Goal: Information Seeking & Learning: Find specific fact

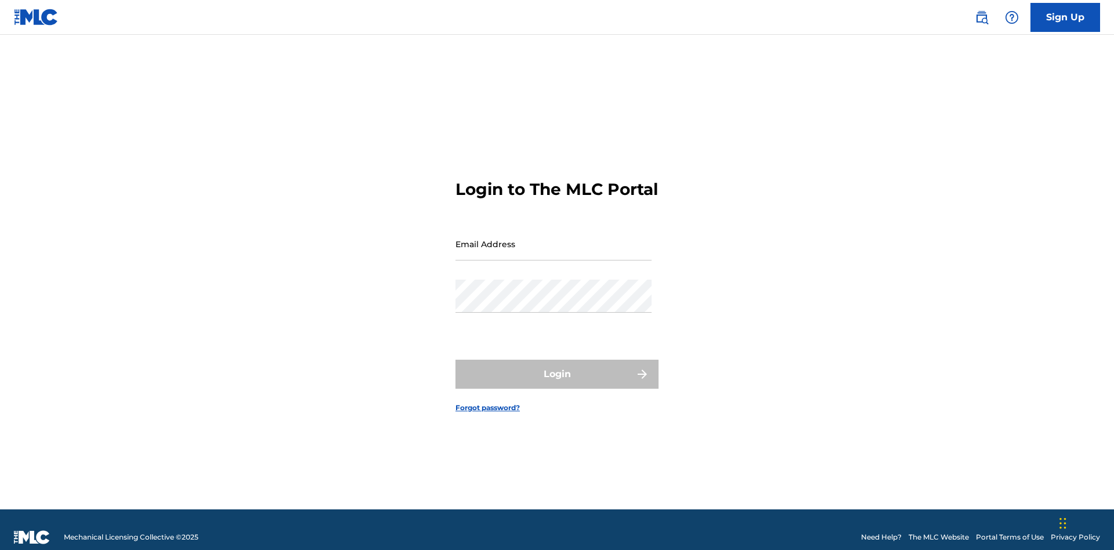
scroll to position [15, 0]
click at [553, 238] on input "Email Address" at bounding box center [553, 243] width 196 height 33
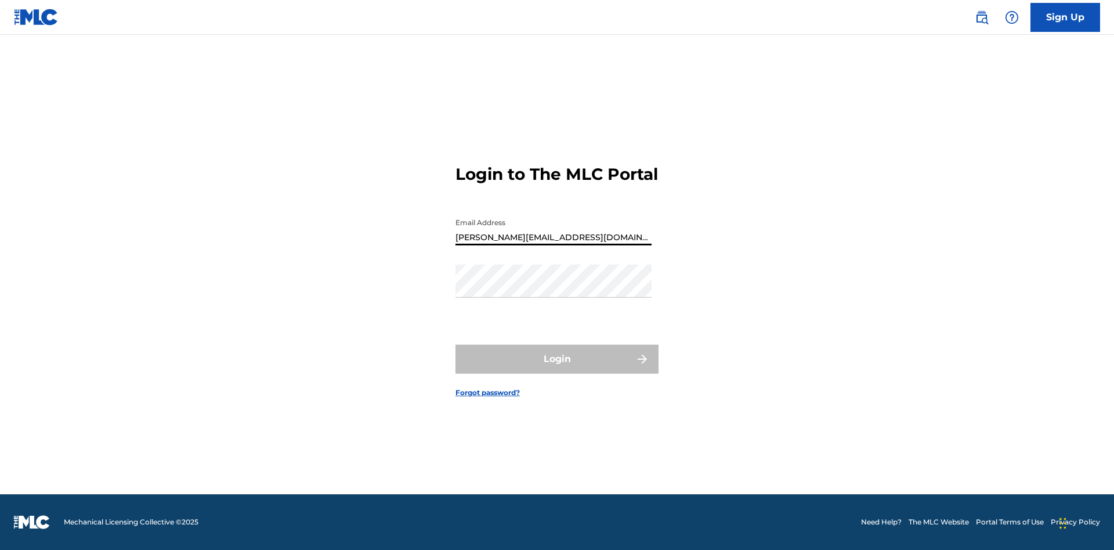
type input "[PERSON_NAME][EMAIL_ADDRESS][DOMAIN_NAME]"
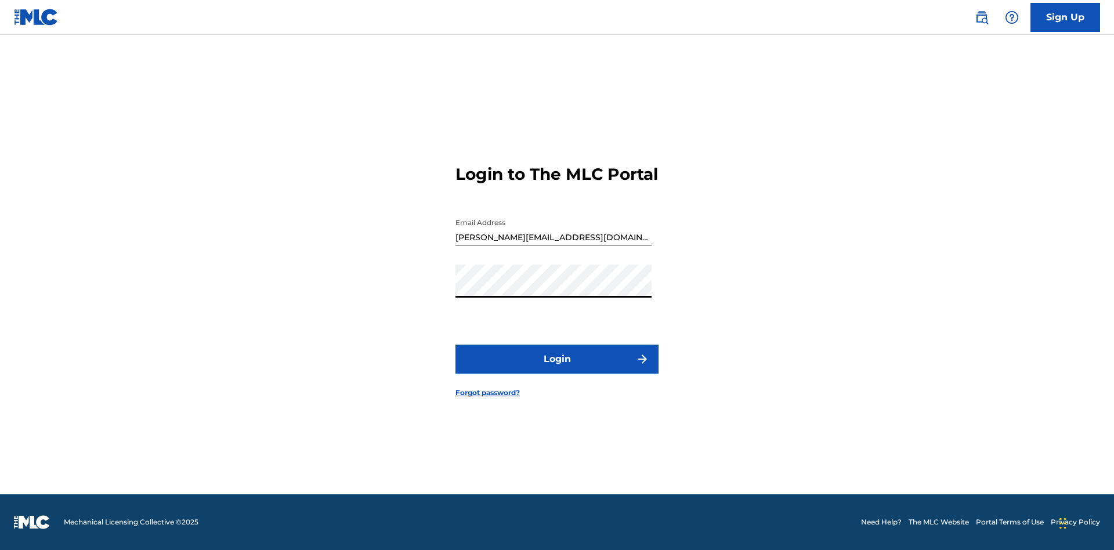
click at [557, 369] on button "Login" at bounding box center [556, 358] width 203 height 29
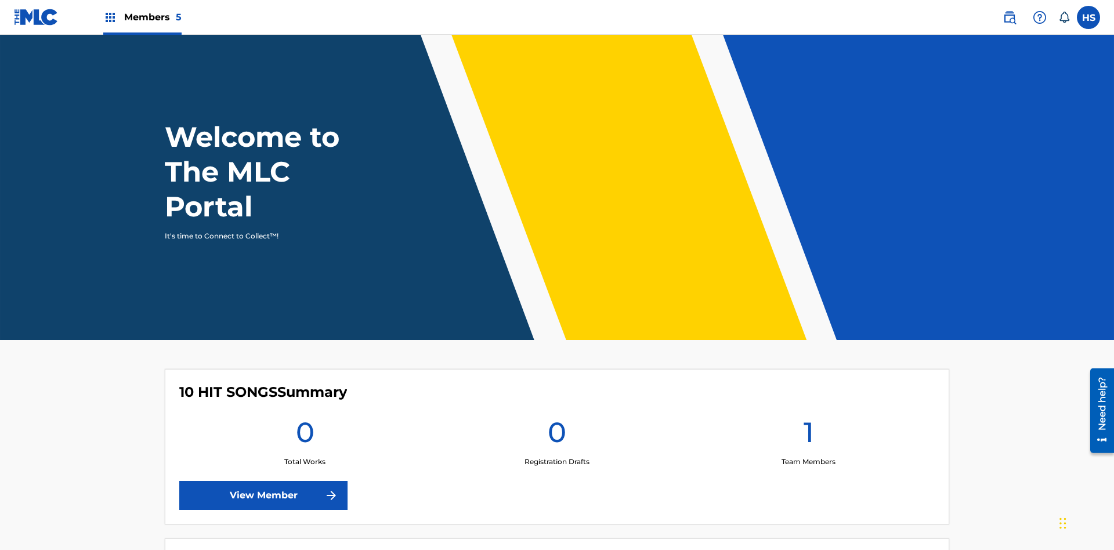
scroll to position [50, 0]
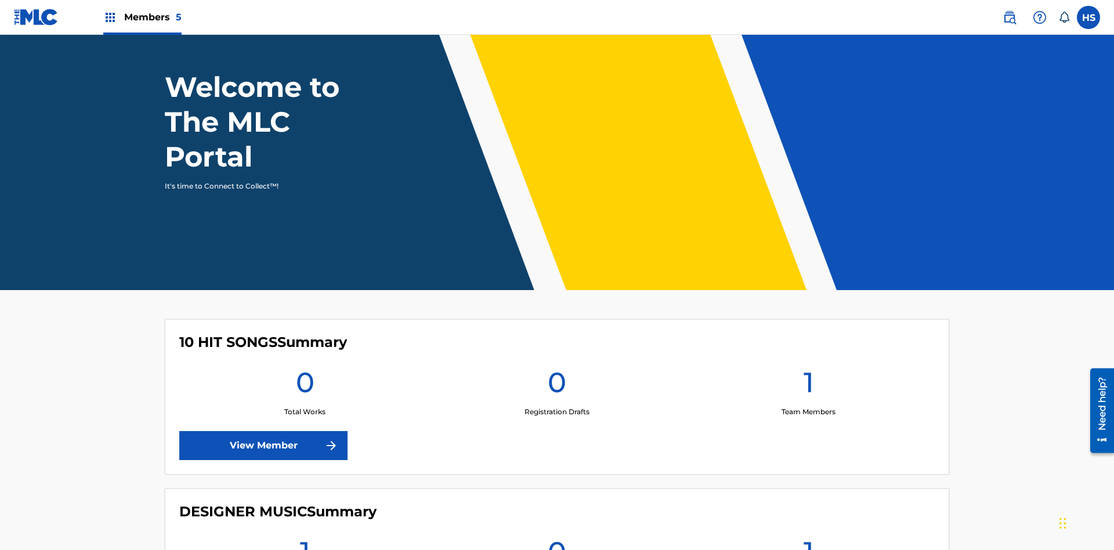
click at [142, 17] on span "Members 5" at bounding box center [152, 16] width 57 height 13
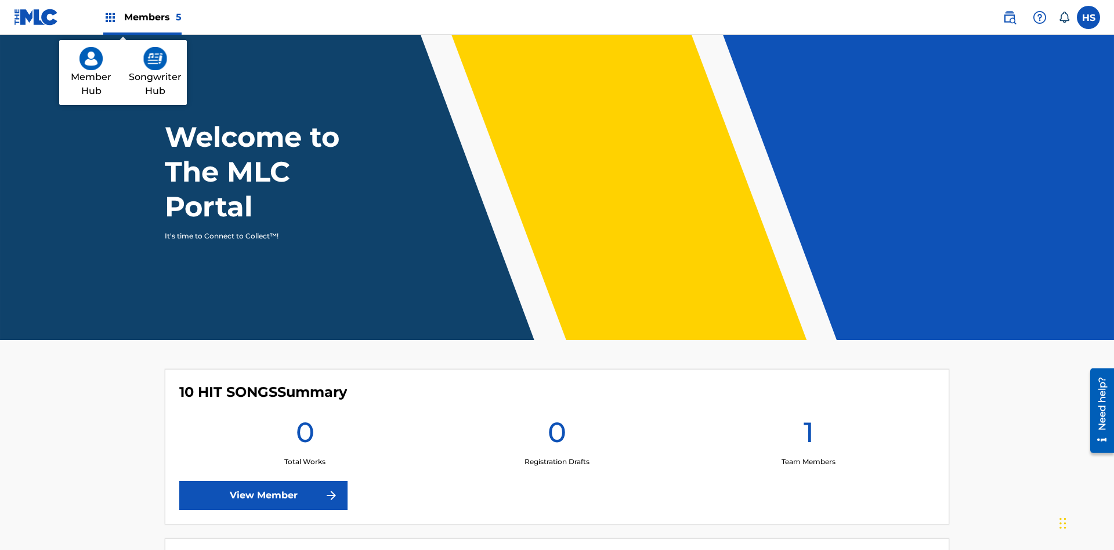
click at [155, 59] on img at bounding box center [155, 58] width 24 height 23
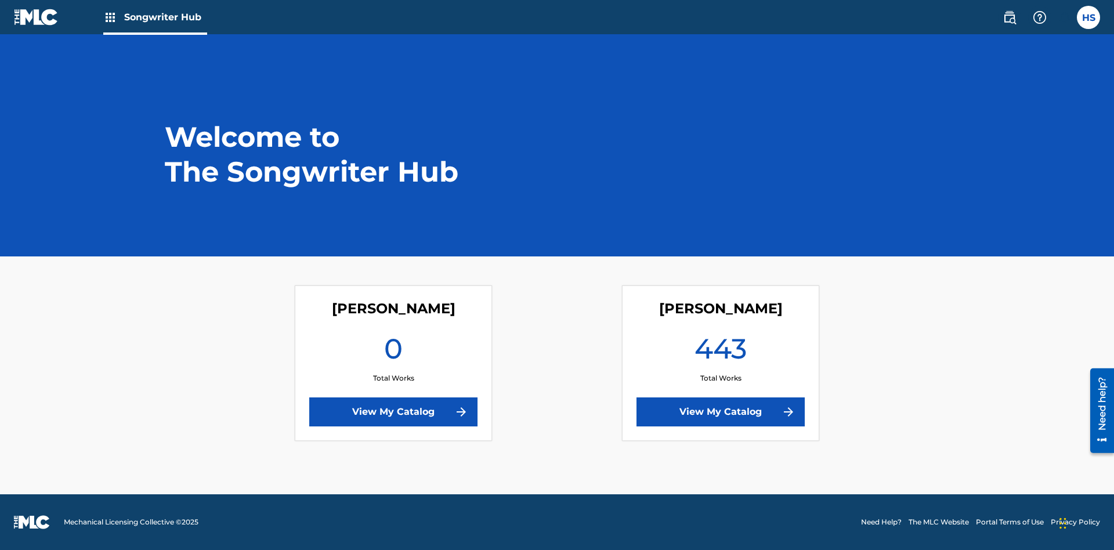
click at [720, 412] on link "View My Catalog" at bounding box center [720, 411] width 168 height 29
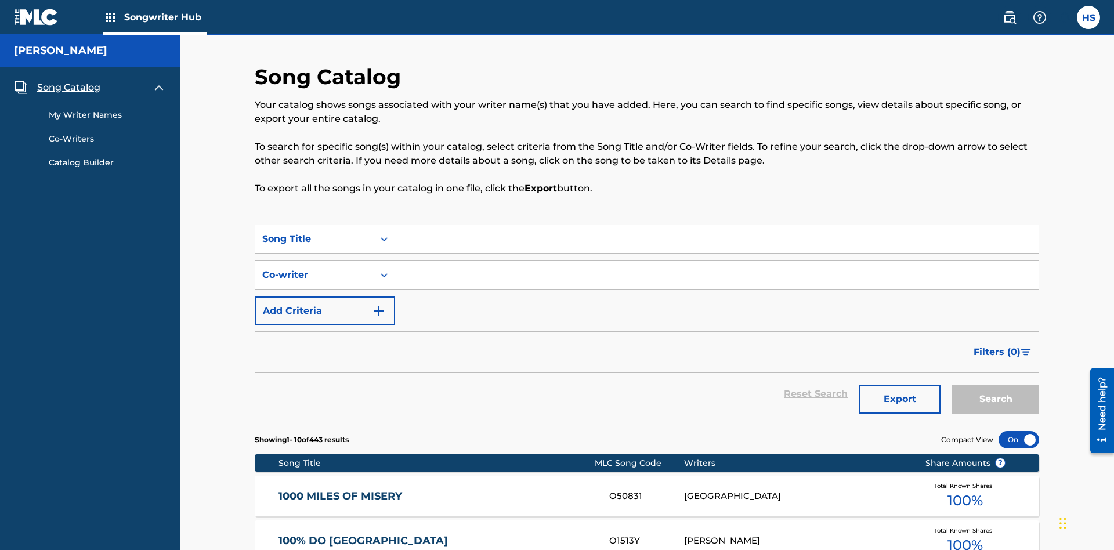
click at [68, 81] on span "Song Catalog" at bounding box center [68, 88] width 63 height 14
click at [314, 232] on div "Song Title" at bounding box center [314, 239] width 104 height 14
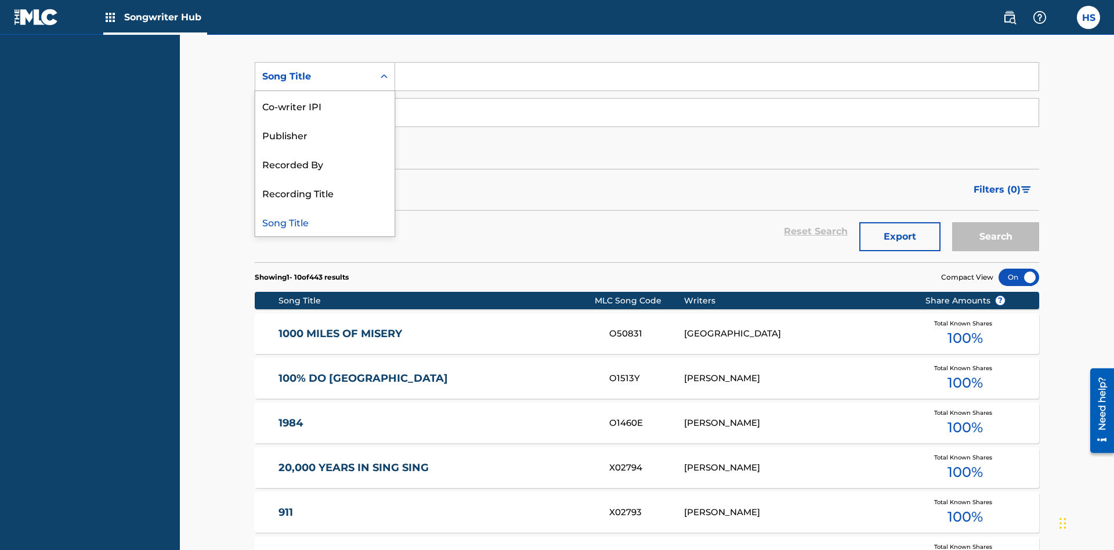
click at [325, 222] on div "Song Title" at bounding box center [324, 221] width 139 height 29
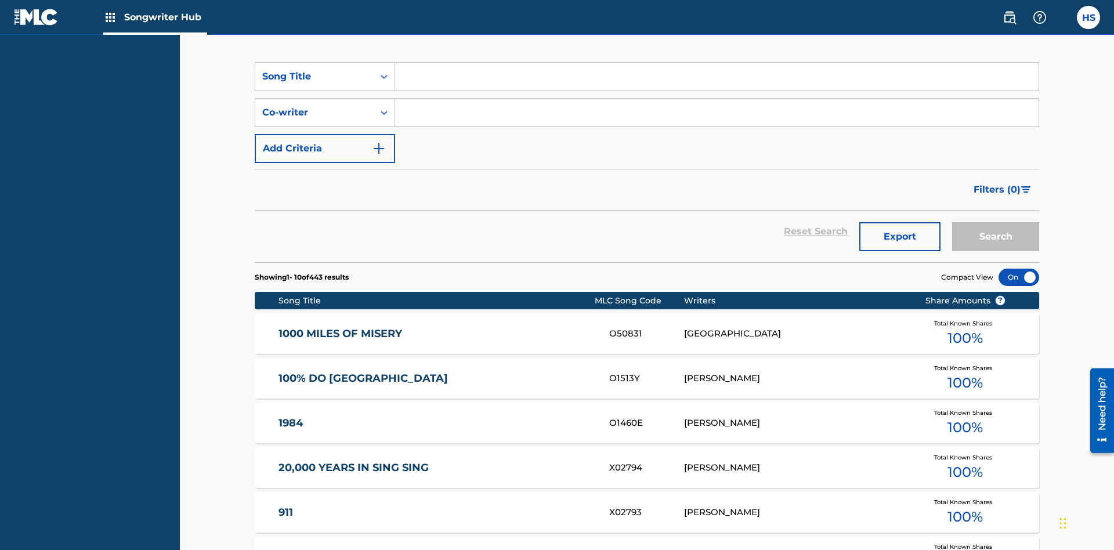
click at [716, 84] on input "Search Form" at bounding box center [716, 77] width 643 height 28
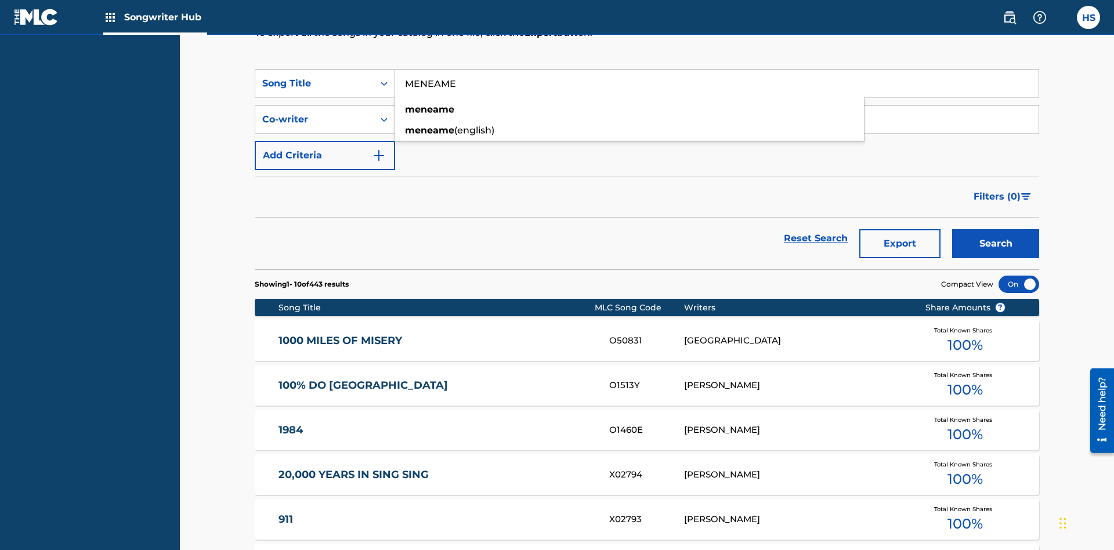
type input "MENEAME"
click at [995, 229] on button "Search" at bounding box center [995, 243] width 87 height 29
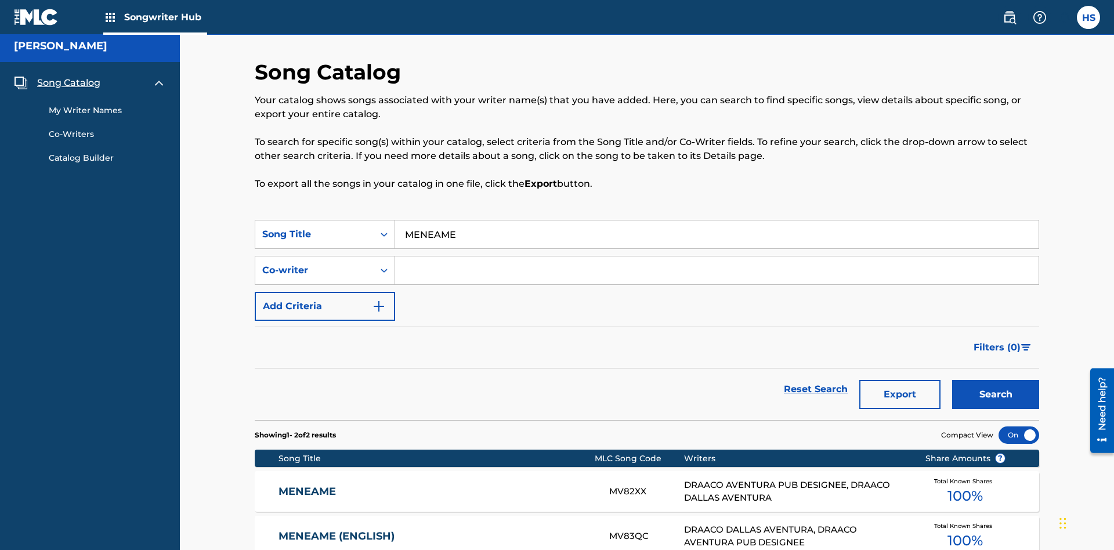
scroll to position [121, 0]
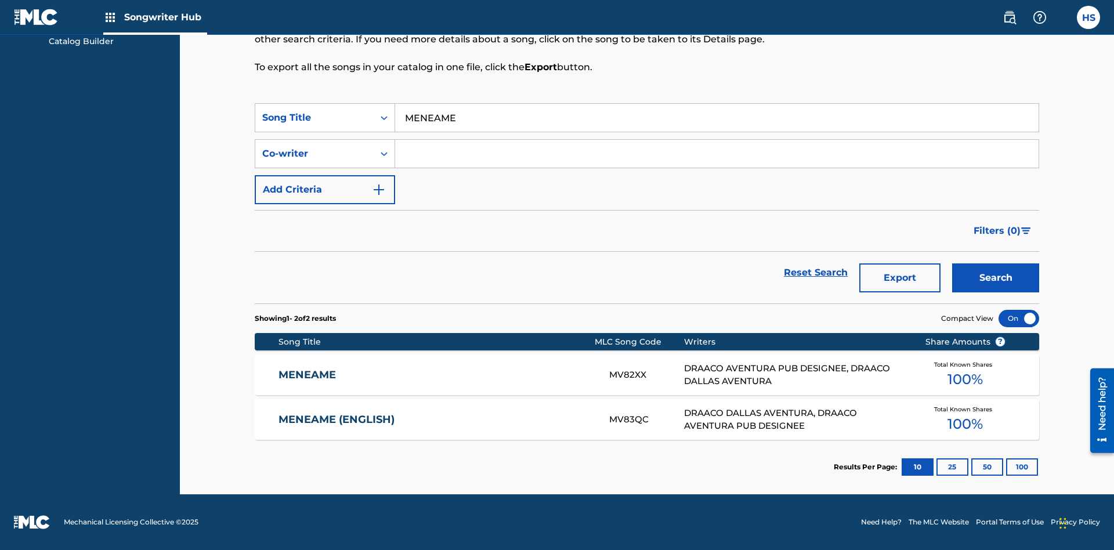
click at [716, 118] on input "MENEAME" at bounding box center [716, 118] width 643 height 28
click at [314, 154] on div "Co-writer" at bounding box center [314, 154] width 104 height 14
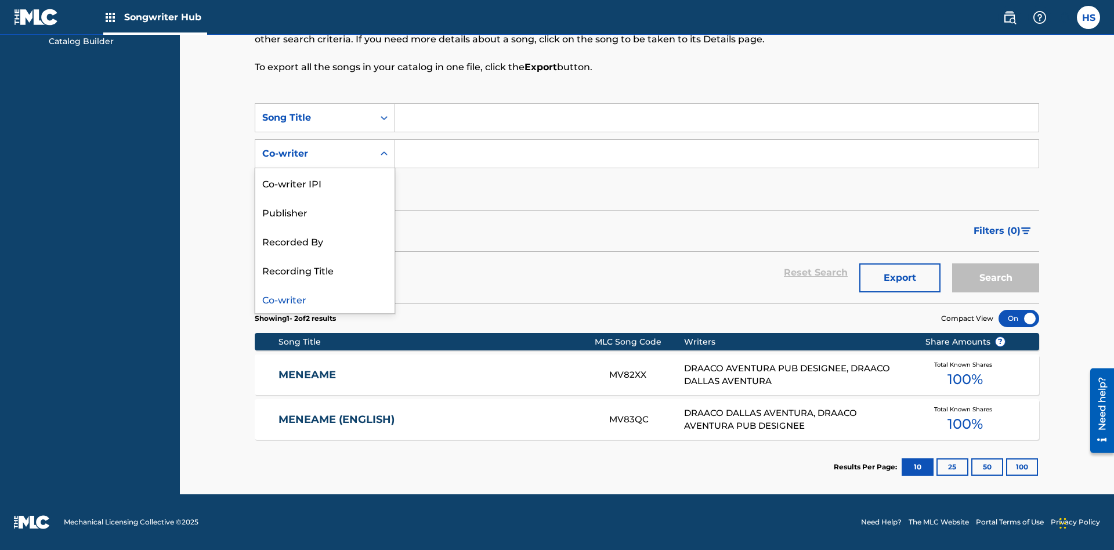
click at [325, 299] on div "Co-writer" at bounding box center [324, 298] width 139 height 29
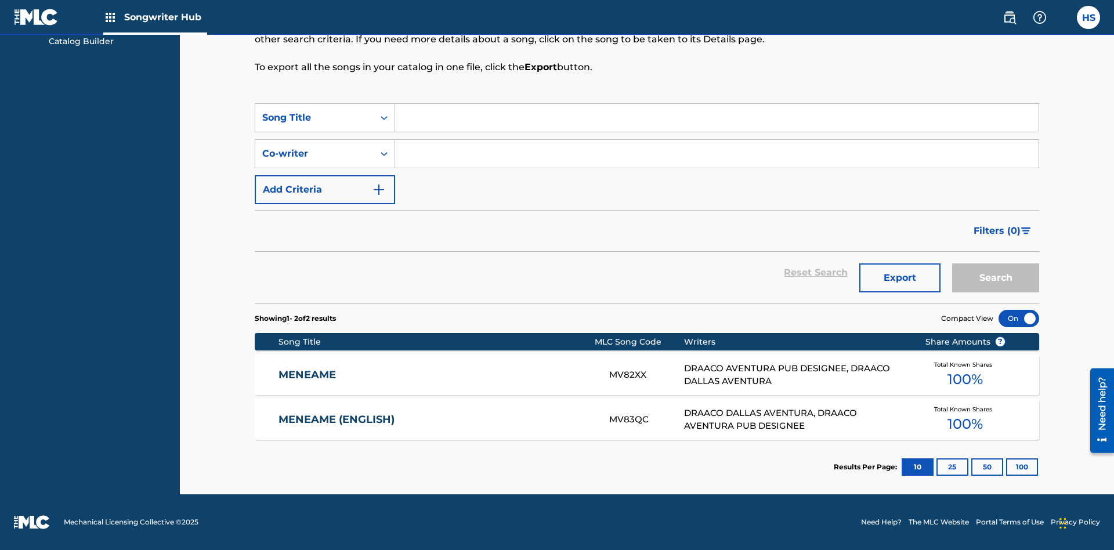
click at [716, 154] on input "Search Form" at bounding box center [716, 154] width 643 height 28
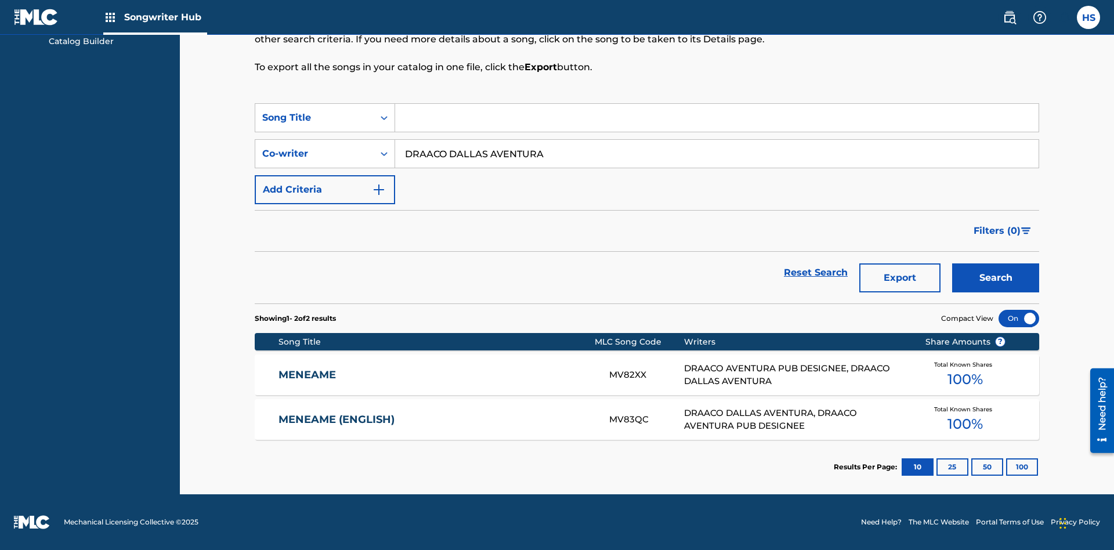
type input "DRAACO DALLAS AVENTURA"
click at [995, 278] on button "Search" at bounding box center [995, 277] width 87 height 29
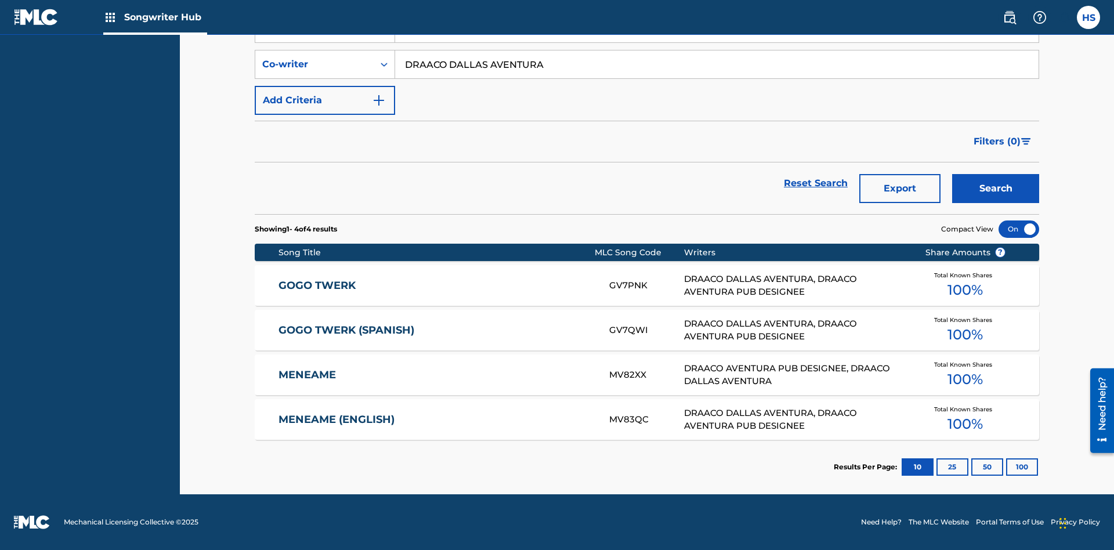
click at [716, 78] on input "DRAACO DALLAS AVENTURA" at bounding box center [716, 64] width 643 height 28
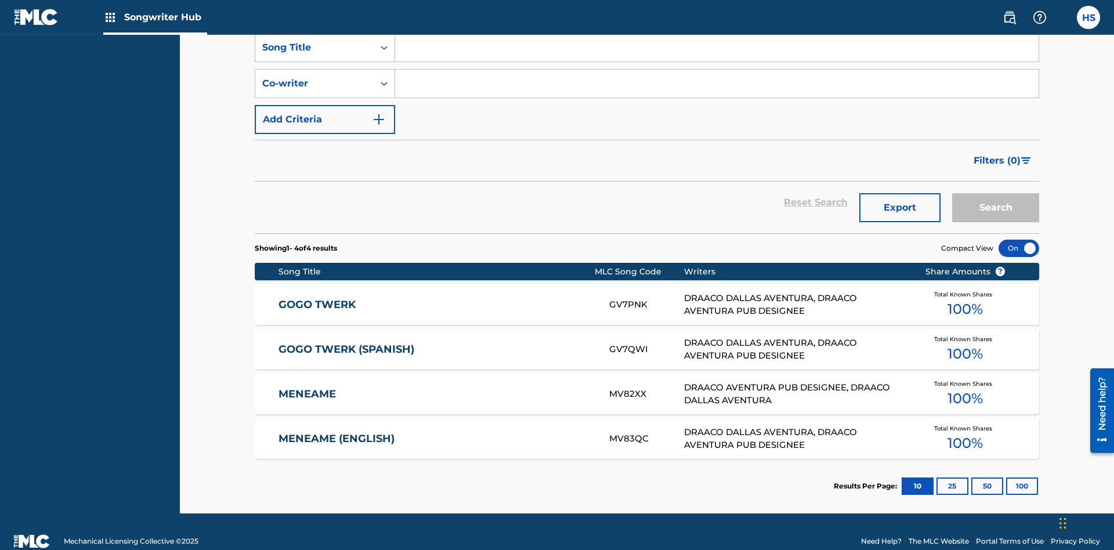
click at [314, 55] on div "Song Title" at bounding box center [314, 48] width 104 height 14
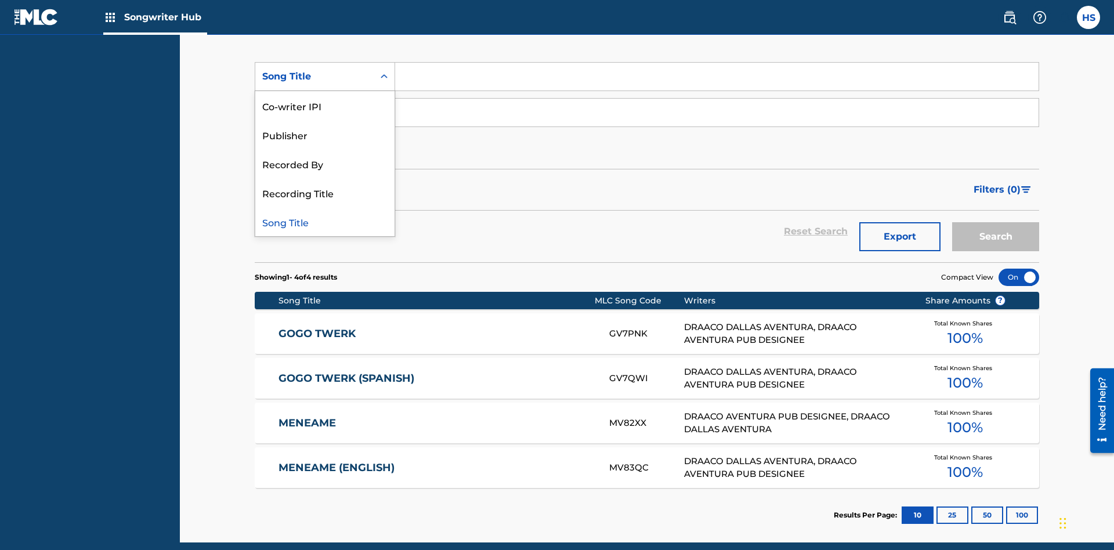
click at [325, 106] on div "Co-writer IPI" at bounding box center [324, 105] width 139 height 29
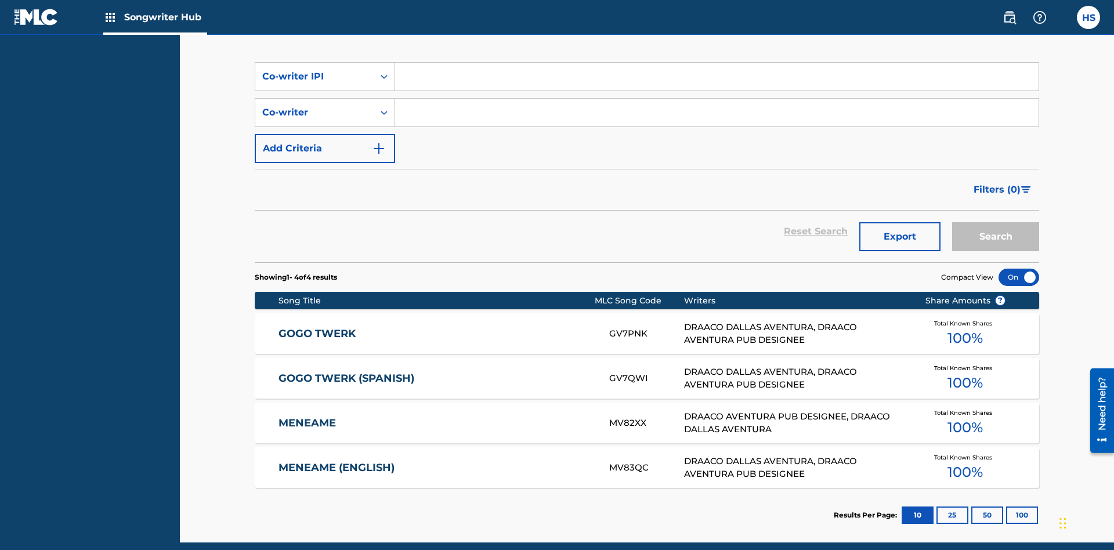
click at [716, 84] on input "Search Form" at bounding box center [716, 77] width 643 height 28
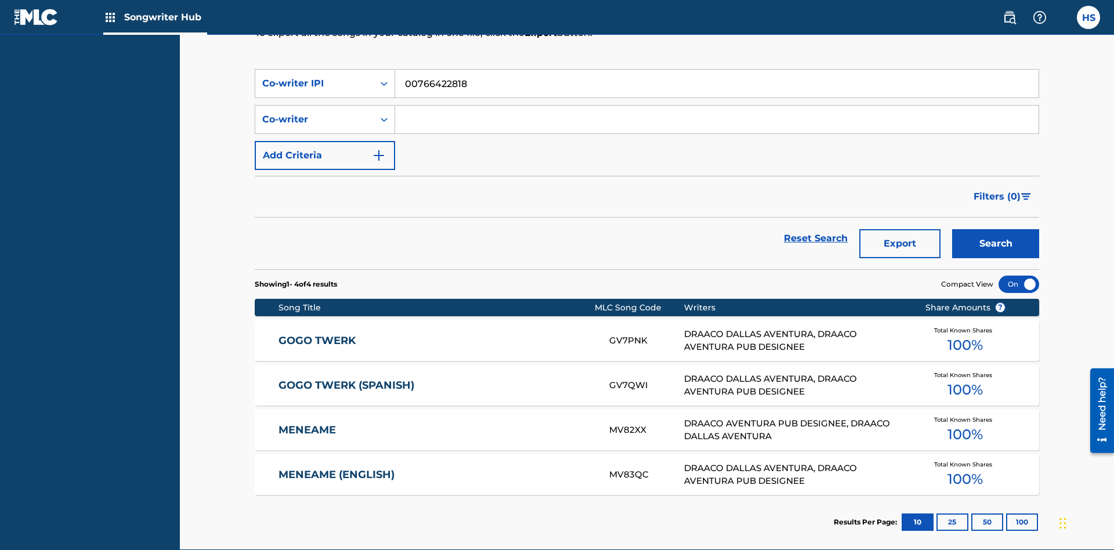
type input "00766422818"
click at [995, 229] on button "Search" at bounding box center [995, 243] width 87 height 29
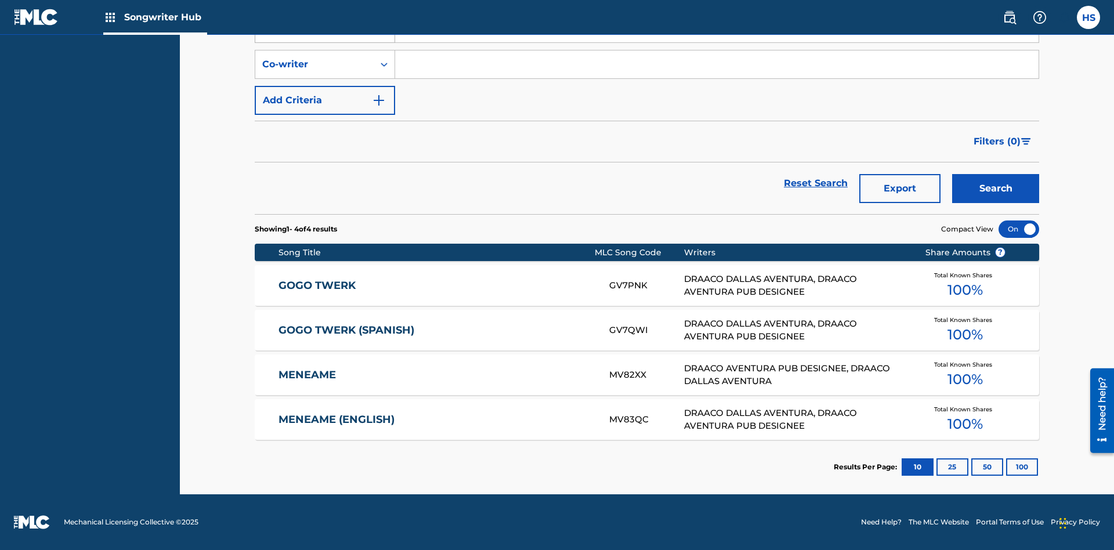
click at [314, 35] on div "Co-writer IPI" at bounding box center [314, 28] width 104 height 14
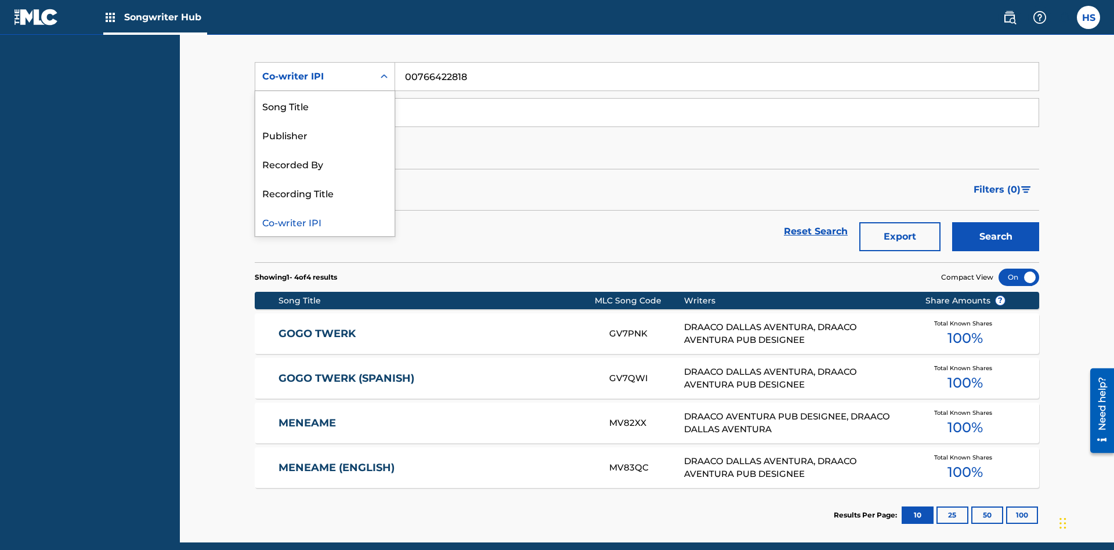
click at [325, 164] on div "Recorded By" at bounding box center [324, 163] width 139 height 29
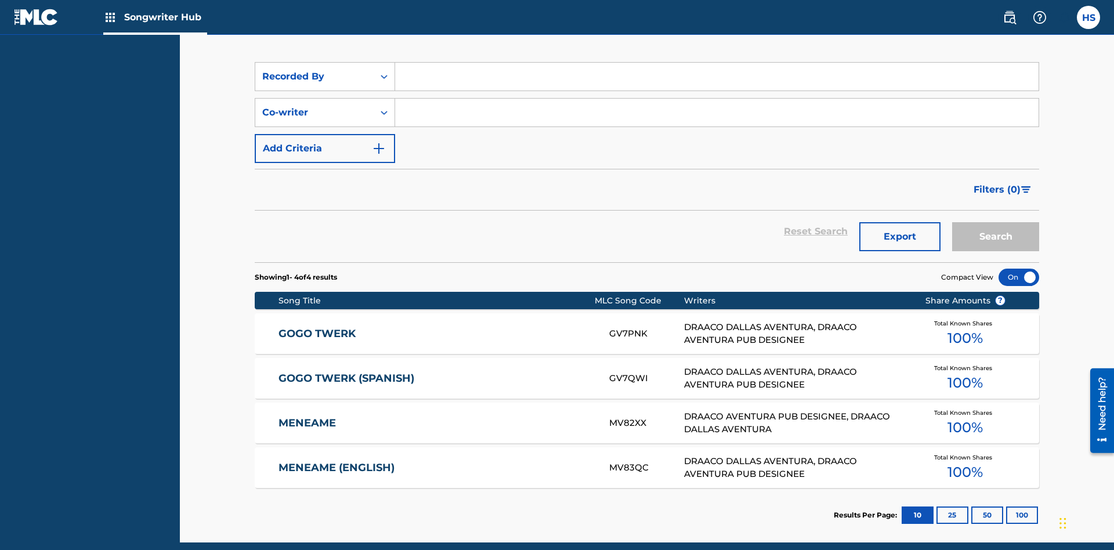
scroll to position [155, 0]
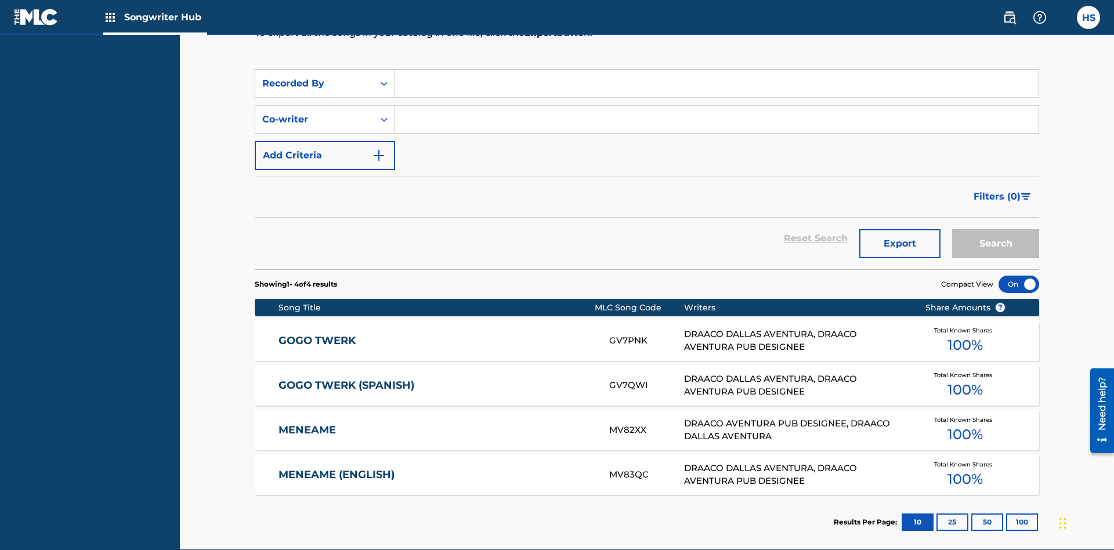
click at [716, 84] on input "Search Form" at bounding box center [716, 84] width 643 height 28
type input "DRAACO AVENTURA"
click at [995, 229] on button "Search" at bounding box center [995, 243] width 87 height 29
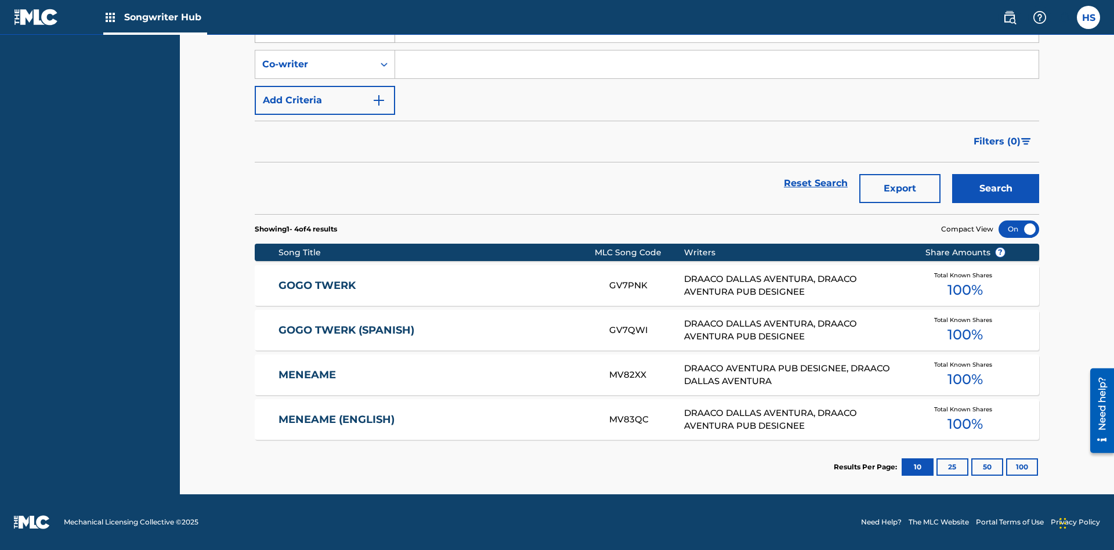
click at [314, 35] on div "Recorded By" at bounding box center [314, 28] width 104 height 14
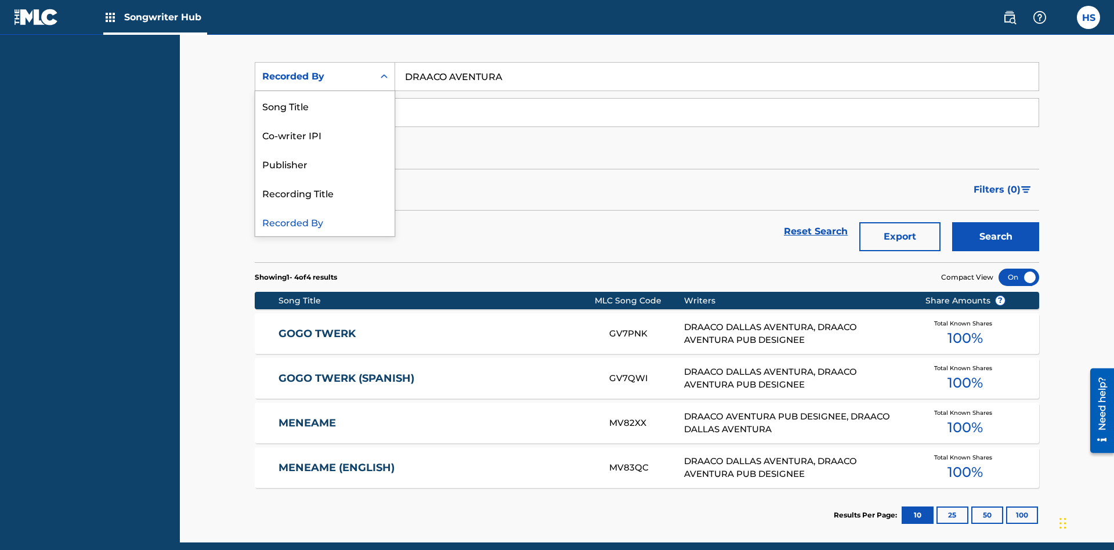
click at [325, 164] on div "Publisher" at bounding box center [324, 163] width 139 height 29
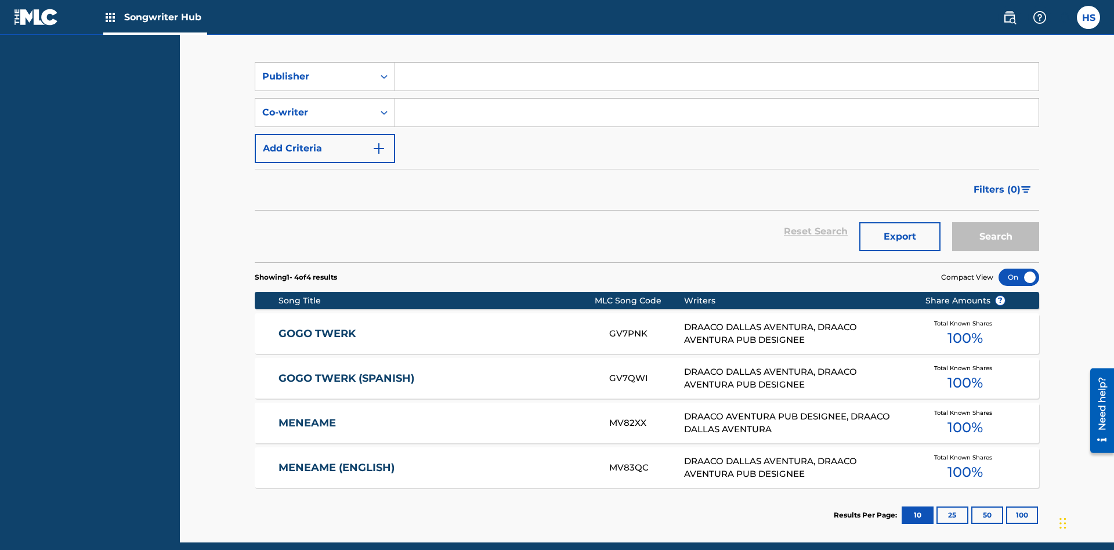
scroll to position [155, 0]
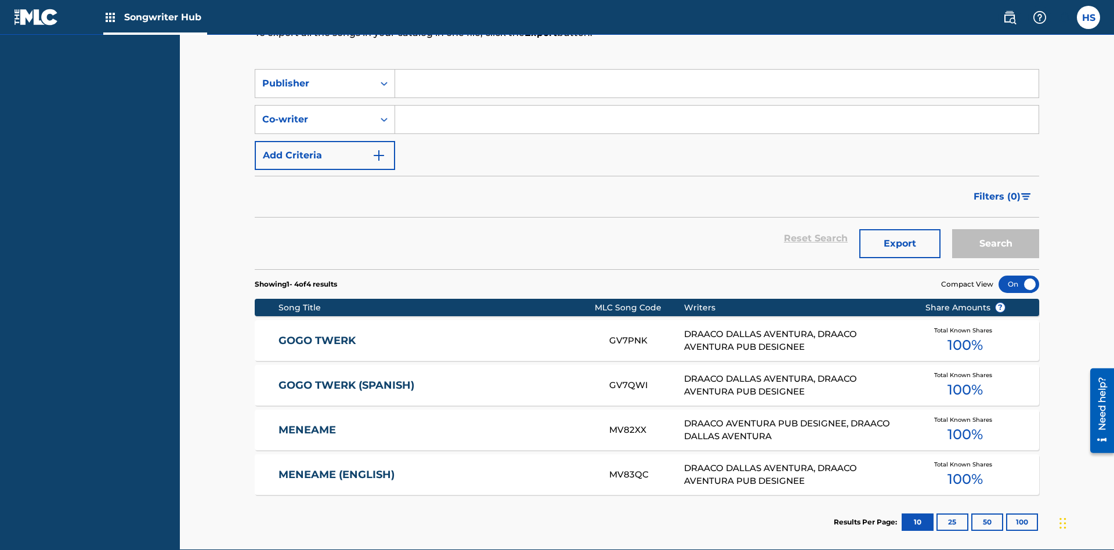
click at [716, 84] on input "Search Form" at bounding box center [716, 84] width 643 height 28
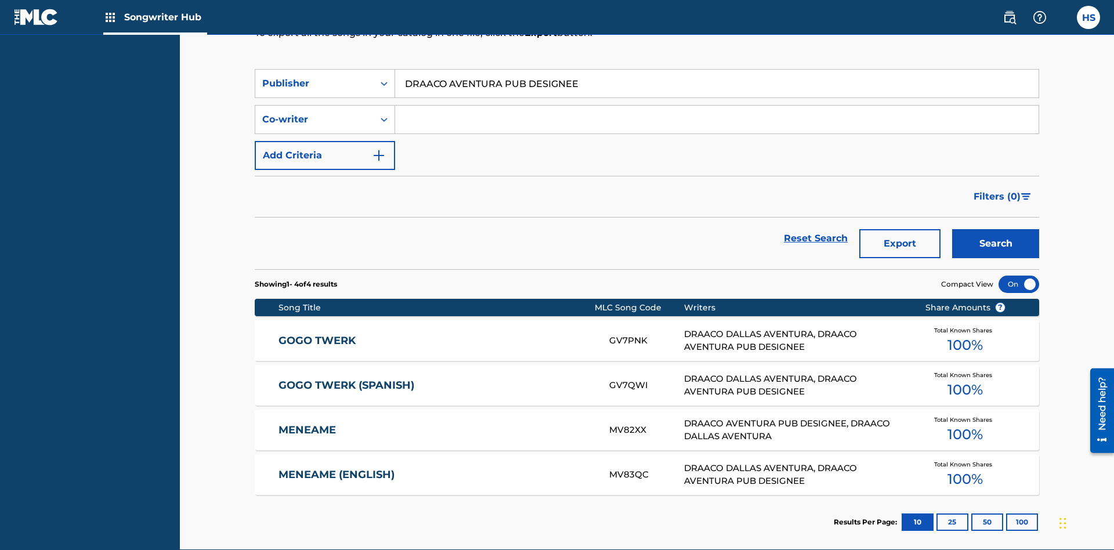
type input "DRAACO AVENTURA PUB DESIGNEE"
click at [995, 229] on button "Search" at bounding box center [995, 243] width 87 height 29
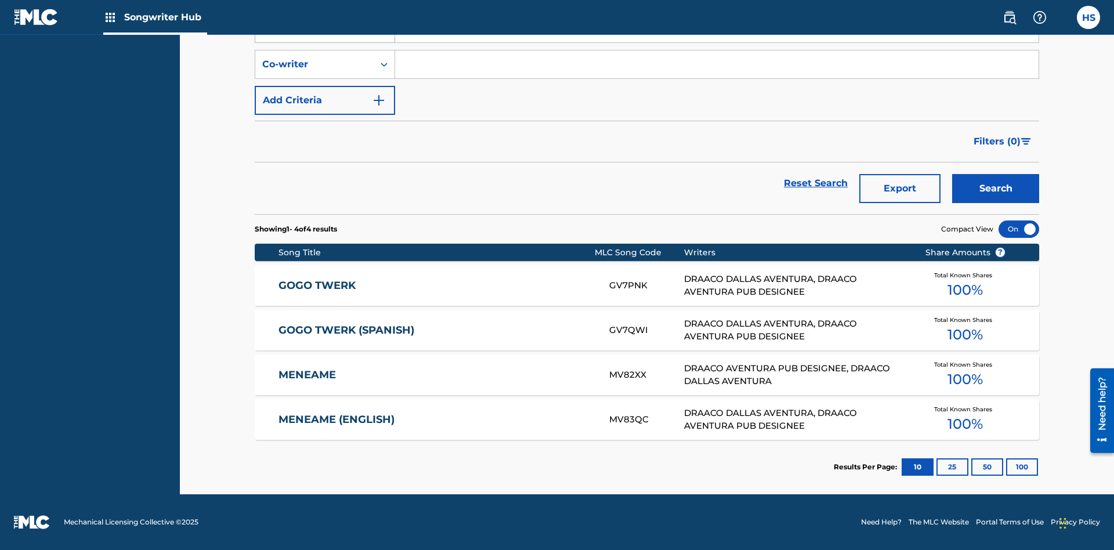
click at [314, 35] on div "Publisher" at bounding box center [314, 28] width 104 height 14
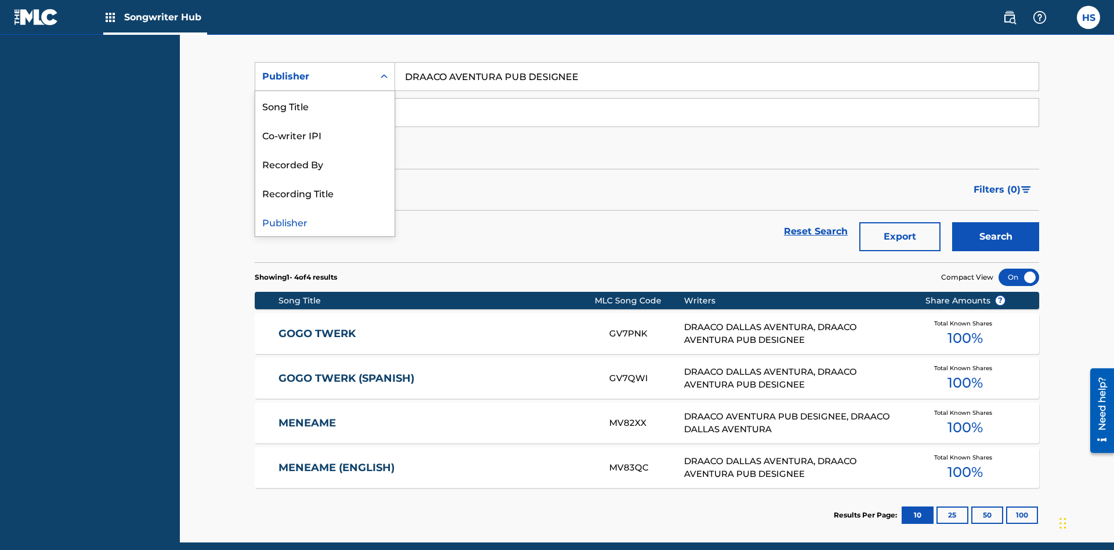
click at [325, 193] on div "Recording Title" at bounding box center [324, 192] width 139 height 29
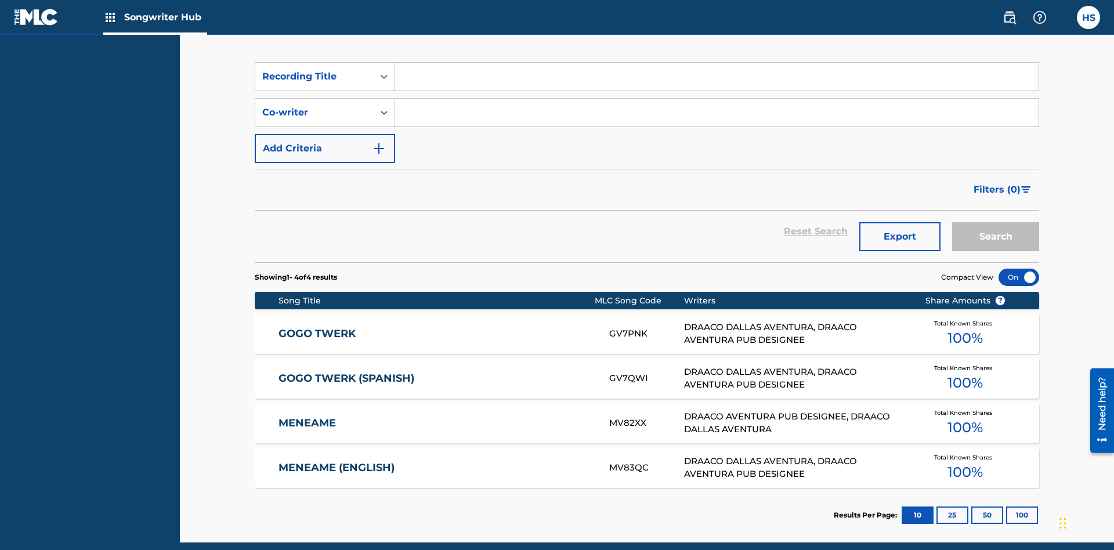
click at [716, 84] on input "Search Form" at bounding box center [716, 77] width 643 height 28
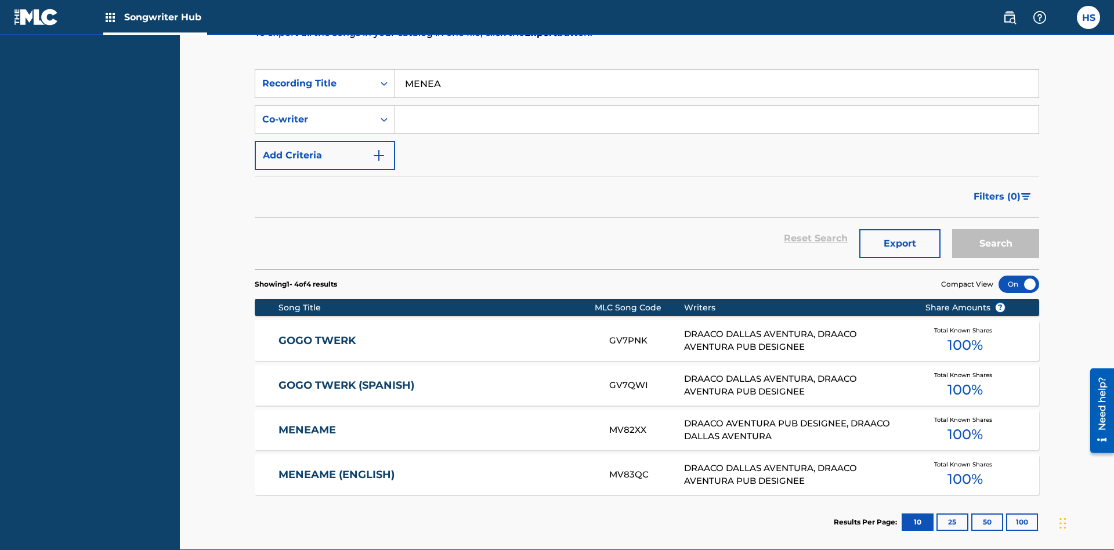
type input "MENEAME"
